Goal: Task Accomplishment & Management: Complete application form

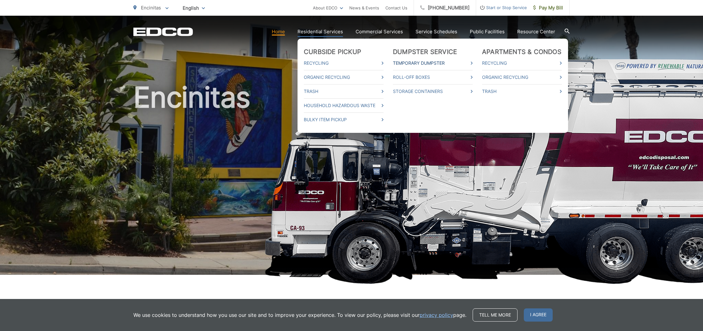
click at [416, 61] on link "Temporary Dumpster" at bounding box center [433, 63] width 80 height 8
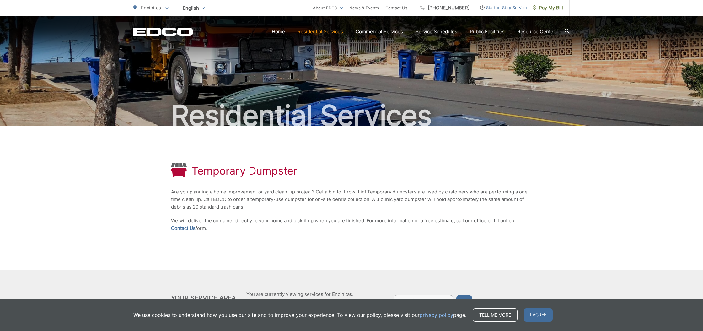
scroll to position [34, 0]
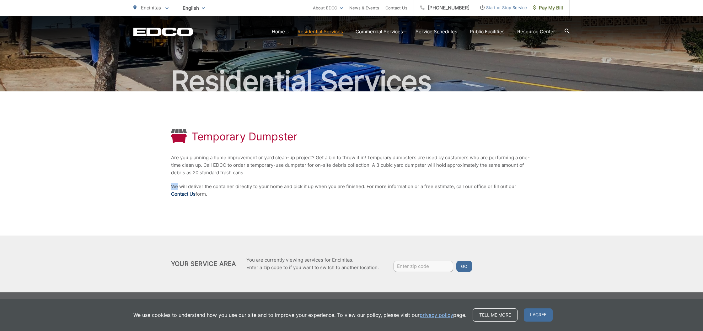
click at [179, 192] on link "Contact Us" at bounding box center [183, 194] width 24 height 8
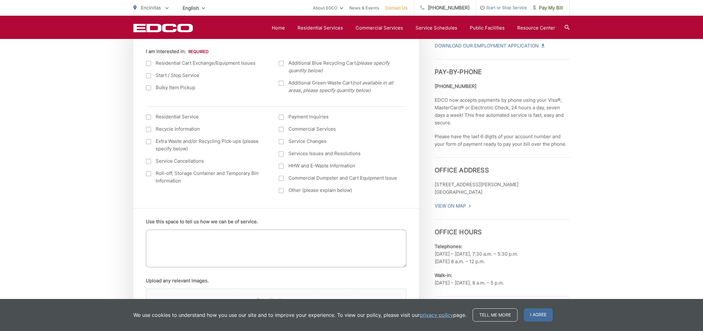
scroll to position [235, 0]
click at [147, 174] on div at bounding box center [148, 174] width 5 height 5
click at [0, 0] on input "Roll-off, Storage Container and Temporary Bin Information" at bounding box center [0, 0] width 0 height 0
click at [312, 244] on textarea "Use this space to tell us how we can be of service." at bounding box center [276, 249] width 261 height 38
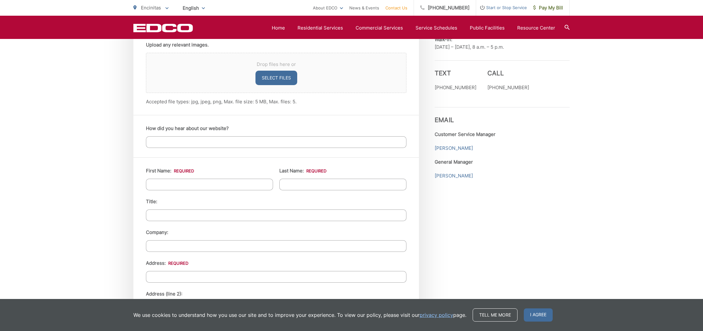
scroll to position [476, 0]
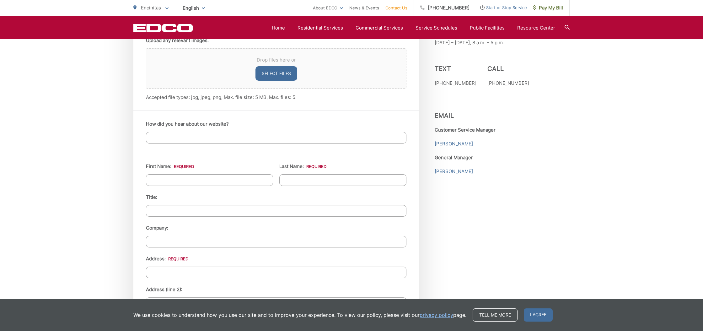
type textarea "How much for a 3yd dumpster, how much for extra pick ups, what is weight limit"
click at [221, 177] on input "First Name: *" at bounding box center [209, 180] width 127 height 12
type input "Shannon"
type input "Glenn"
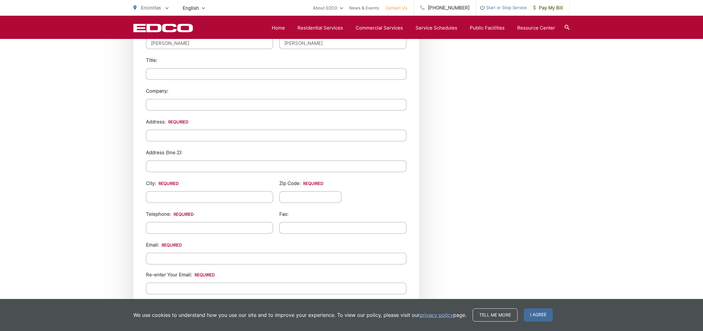
scroll to position [618, 0]
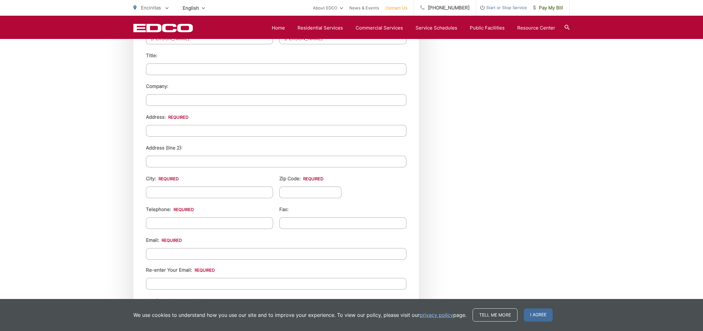
click at [225, 183] on li "City: *" at bounding box center [209, 186] width 127 height 23
click at [219, 129] on input "Address: *" at bounding box center [276, 131] width 261 height 12
type input "2"
type input "1434 Rubenstein Ave"
type input "Cardiff"
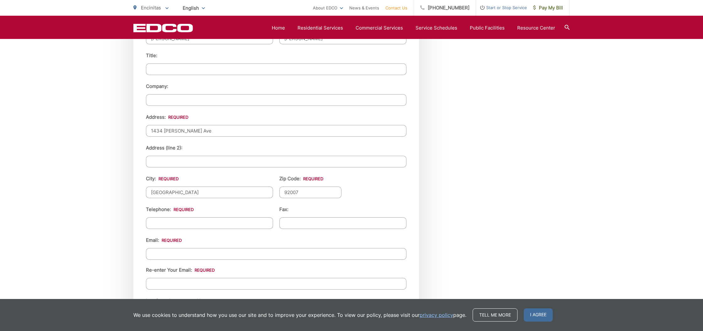
type input "92007"
type input "(310) 650-9410"
type input "(___) ___-____"
type input "smcolton@hotmail.com"
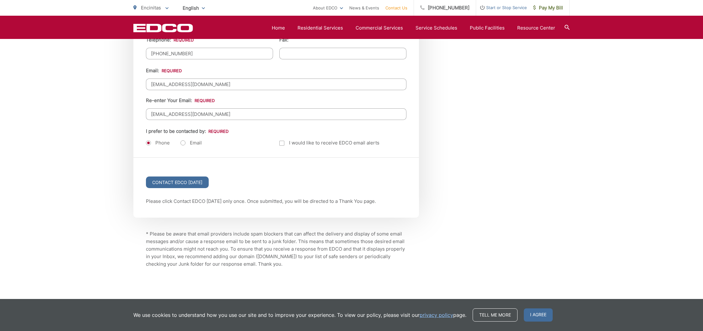
scroll to position [800, 0]
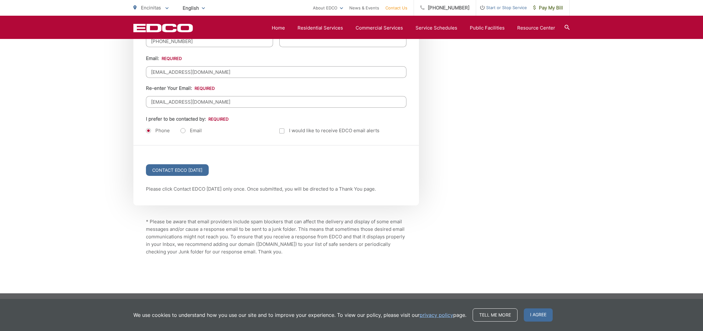
type input "smcolton@hotmail.com"
click at [183, 130] on label "Email" at bounding box center [191, 130] width 21 height 6
radio input "true"
click at [183, 170] on input "Contact EDCO Today" at bounding box center [177, 170] width 63 height 12
